Goal: Task Accomplishment & Management: Manage account settings

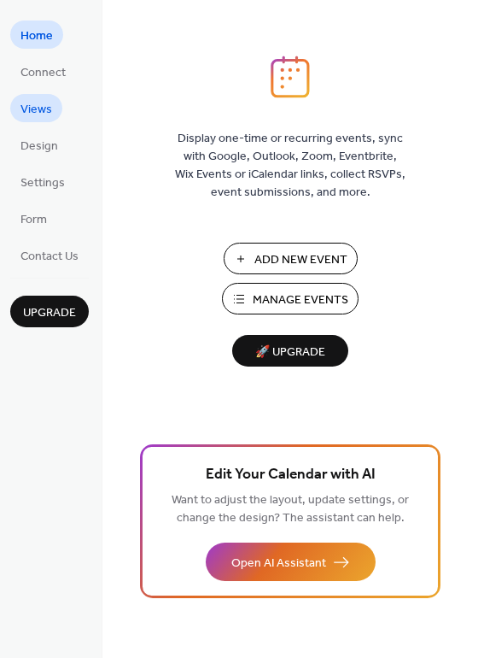
click at [48, 109] on span "Views" at bounding box center [36, 110] width 32 height 18
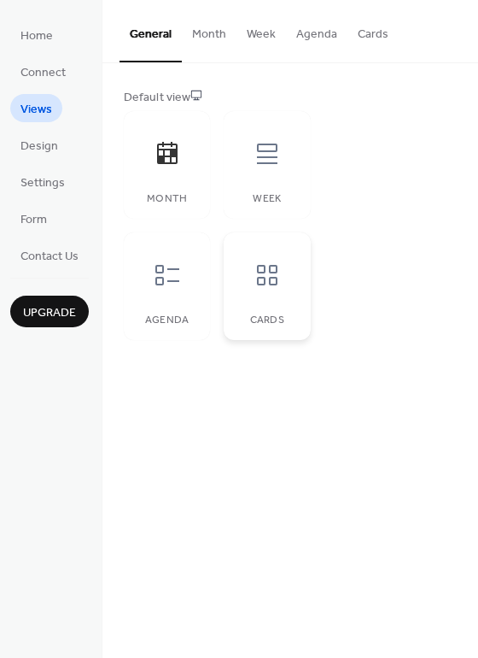
click at [281, 296] on div at bounding box center [267, 274] width 51 height 51
click at [167, 159] on icon at bounding box center [167, 153] width 27 height 27
click at [272, 162] on icon at bounding box center [267, 153] width 20 height 20
click at [266, 42] on button "Week" at bounding box center [262, 30] width 50 height 61
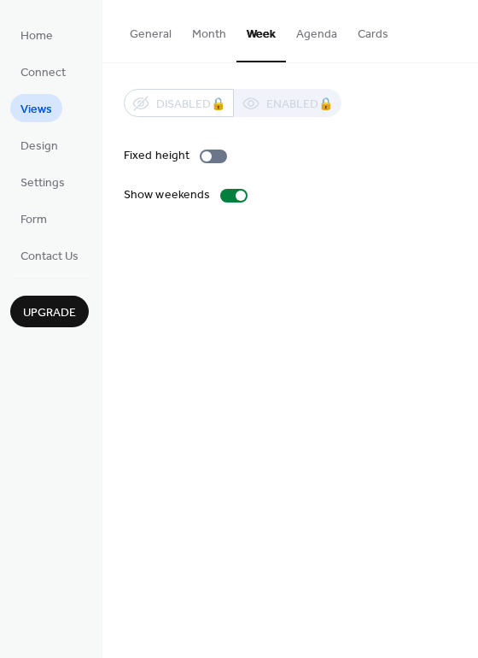
click at [348, 32] on button "Cards" at bounding box center [373, 30] width 51 height 61
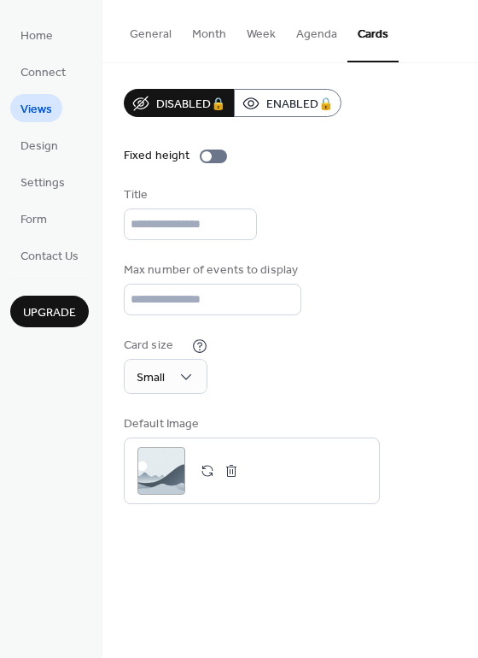
click at [308, 38] on button "Agenda" at bounding box center [316, 30] width 61 height 61
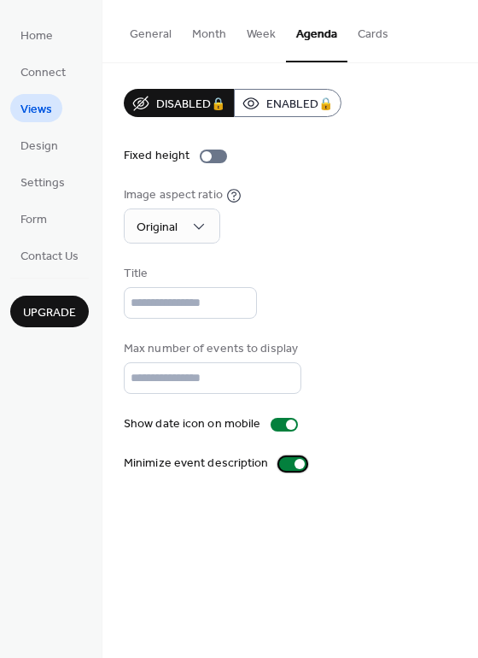
click at [295, 463] on div at bounding box center [300, 464] width 10 height 10
click at [291, 465] on div at bounding box center [292, 464] width 27 height 14
click at [26, 145] on span "Design" at bounding box center [39, 147] width 38 height 18
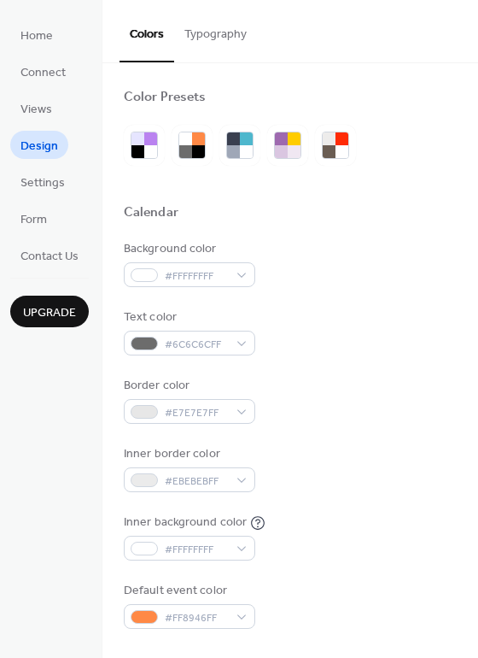
click at [213, 40] on button "Typography" at bounding box center [215, 30] width 83 height 61
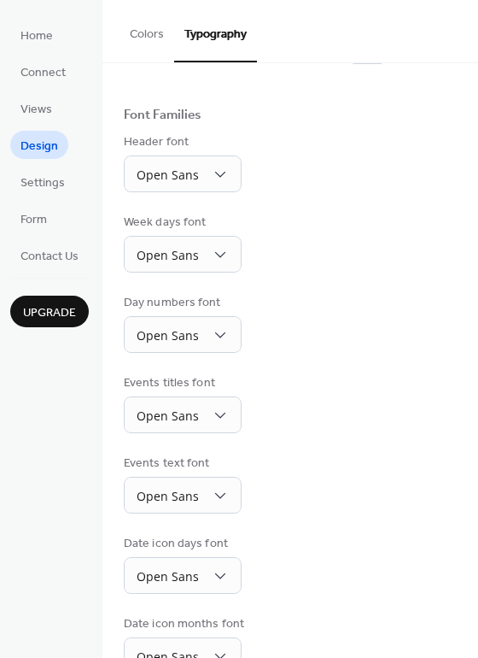
scroll to position [85, 0]
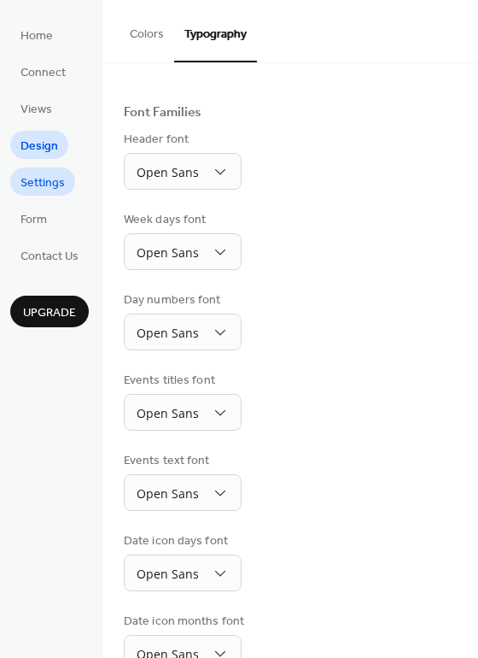
click at [26, 175] on span "Settings" at bounding box center [42, 183] width 44 height 18
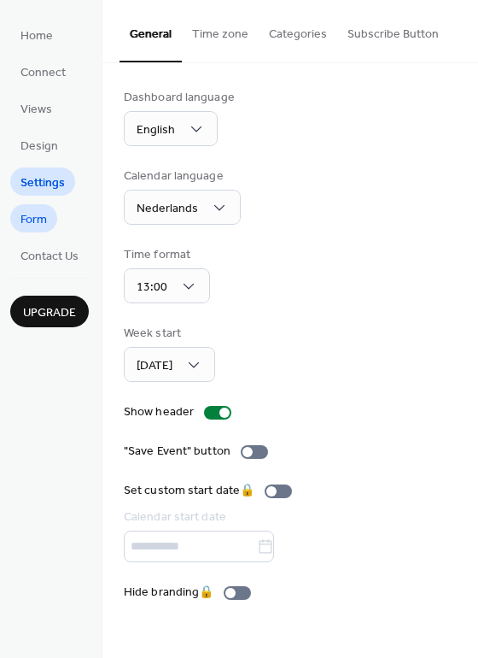
click at [35, 218] on span "Form" at bounding box center [33, 220] width 26 height 18
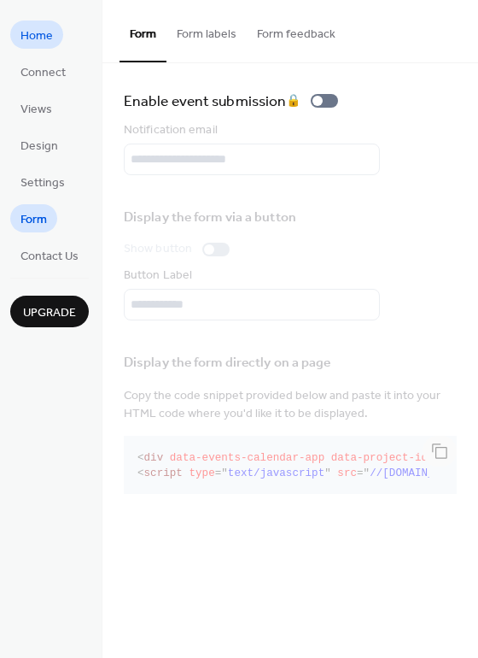
click at [52, 36] on span "Home" at bounding box center [36, 36] width 32 height 18
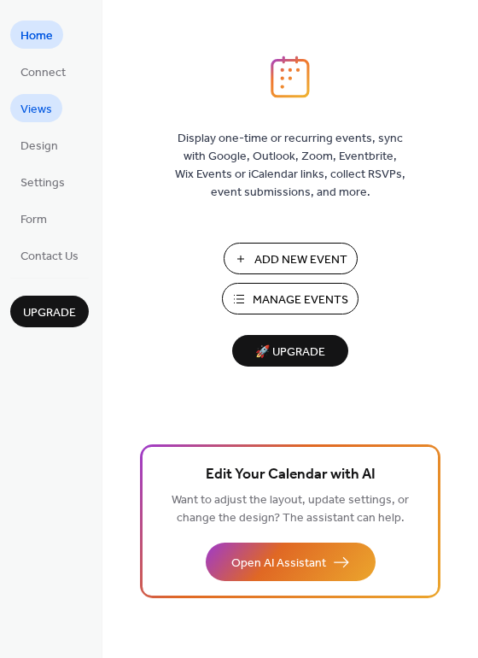
click at [50, 110] on span "Views" at bounding box center [36, 110] width 32 height 18
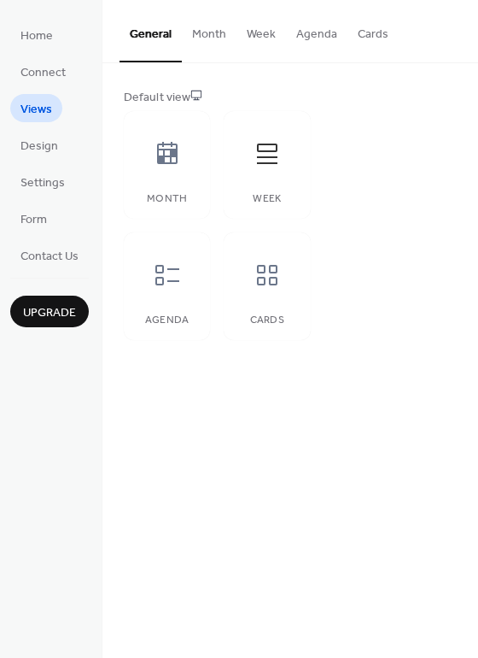
click at [323, 37] on button "Agenda" at bounding box center [316, 30] width 61 height 61
